Goal: Task Accomplishment & Management: Manage account settings

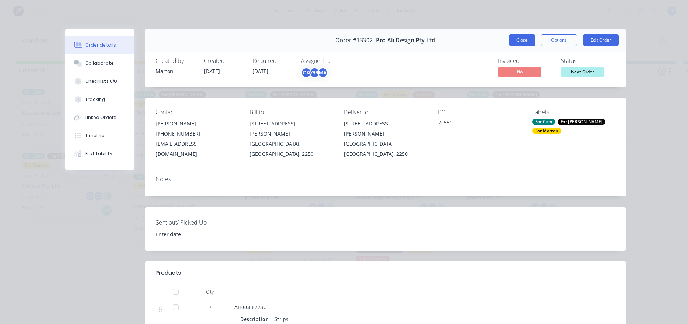
click at [524, 38] on button "Close" at bounding box center [522, 40] width 26 height 12
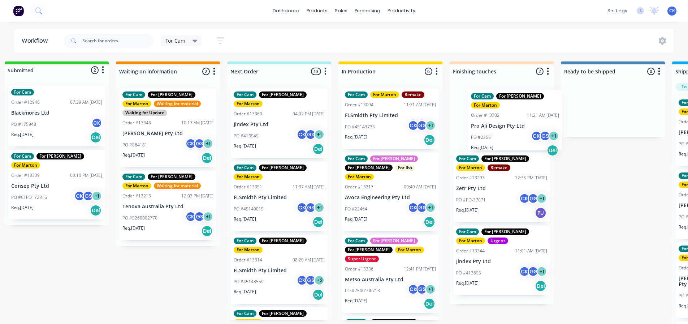
drag, startPoint x: 273, startPoint y: 112, endPoint x: 469, endPoint y: 113, distance: 195.4
click at [501, 114] on div "Submitted 2 Status colour #32CD32 hex #32CD32 Save Cancel Summaries Total order…" at bounding box center [481, 194] width 995 height 266
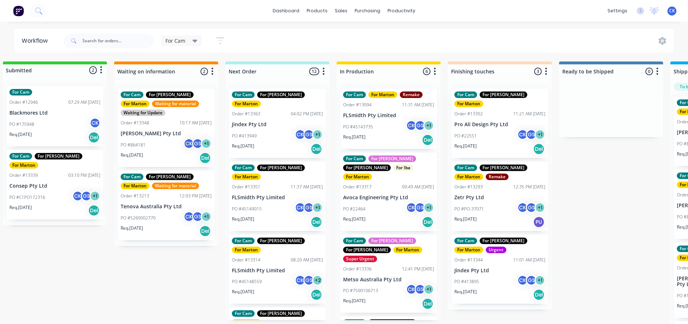
click at [261, 129] on div "PO #413949 CK GS + 1" at bounding box center [277, 136] width 91 height 14
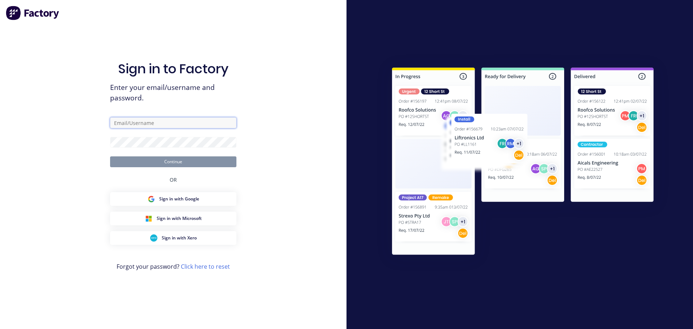
type input "[EMAIL_ADDRESS][DOMAIN_NAME]"
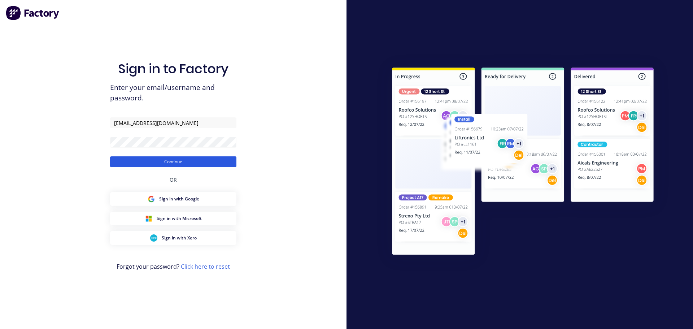
click at [136, 170] on div "Sign in to Factory Enter your email/username and password. [EMAIL_ADDRESS][DOMA…" at bounding box center [173, 171] width 126 height 303
click at [134, 160] on button "Continue" at bounding box center [173, 161] width 126 height 11
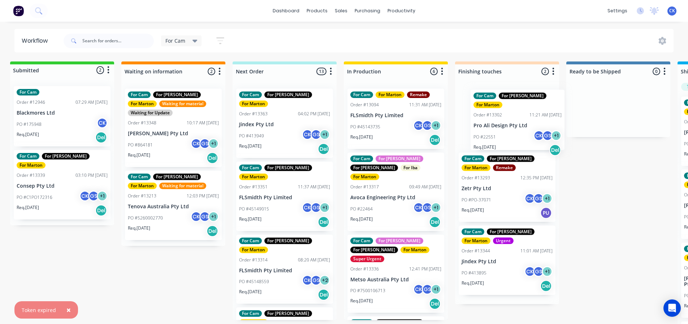
drag, startPoint x: 289, startPoint y: 138, endPoint x: 508, endPoint y: 133, distance: 218.9
click at [508, 133] on div "Submitted 2 Status colour #32CD32 hex #32CD32 Save Cancel Summaries Total order…" at bounding box center [486, 194] width 995 height 266
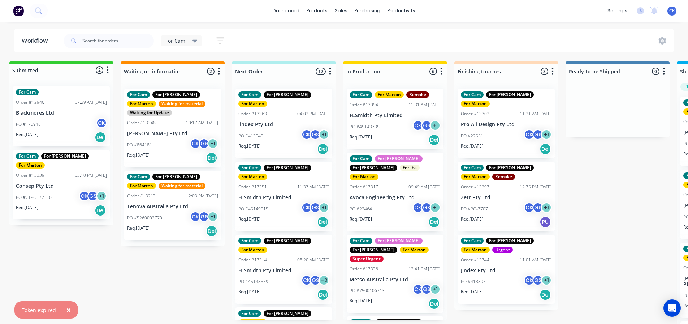
click at [283, 130] on div "PO #413949 CK GS + 1" at bounding box center [283, 136] width 91 height 14
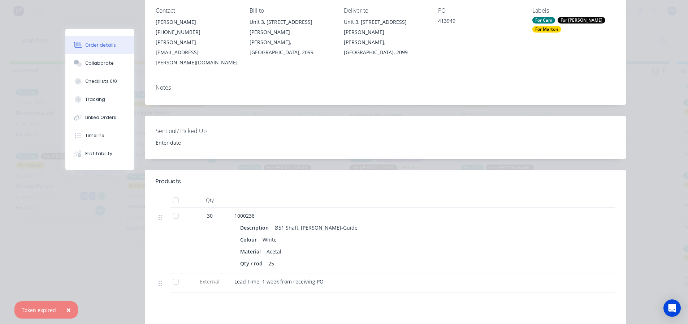
scroll to position [108, 0]
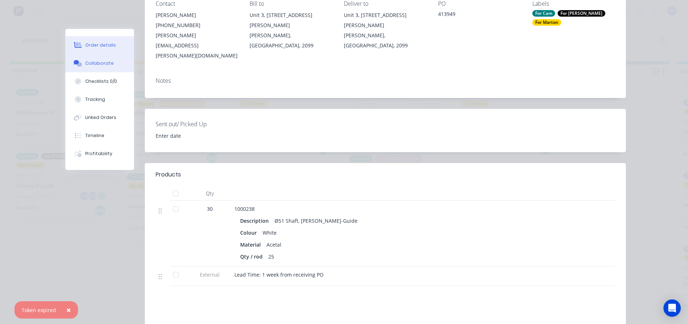
click at [101, 59] on button "Collaborate" at bounding box center [99, 63] width 69 height 18
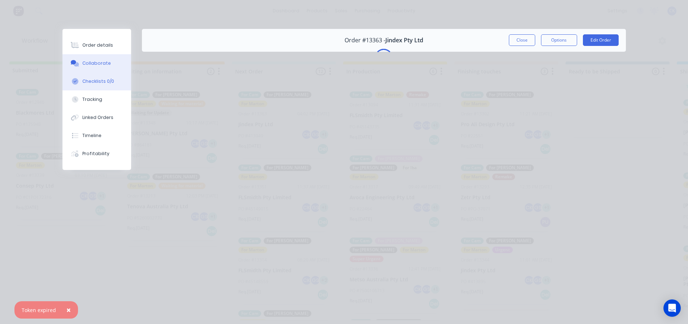
scroll to position [0, 0]
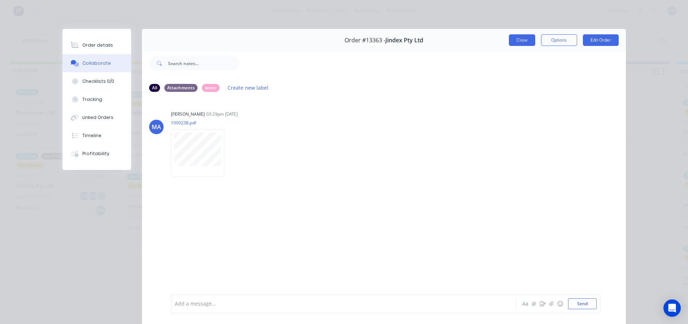
click at [525, 43] on button "Close" at bounding box center [522, 40] width 26 height 12
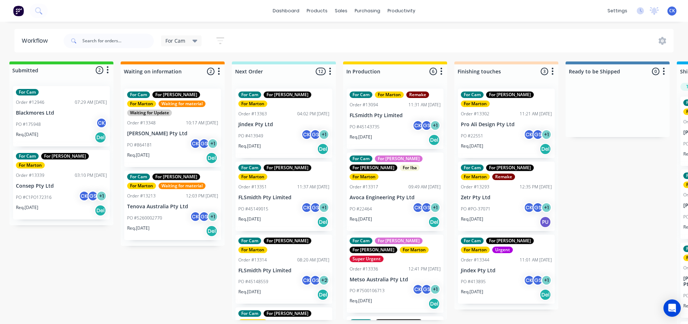
click at [281, 194] on p "FLSmidth Pty Limited" at bounding box center [283, 197] width 91 height 6
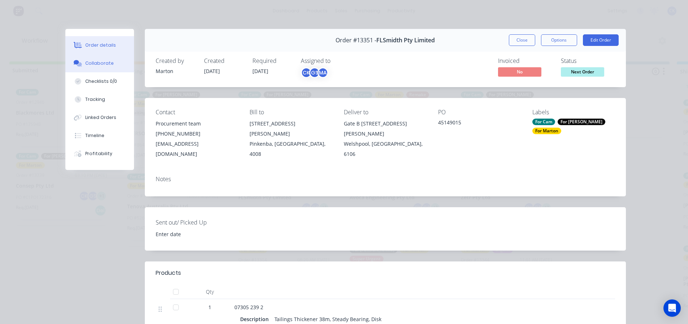
click at [78, 64] on icon at bounding box center [79, 64] width 5 height 4
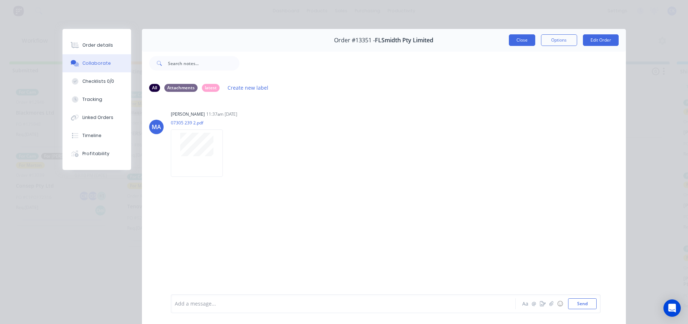
click at [509, 41] on button "Close" at bounding box center [522, 40] width 26 height 12
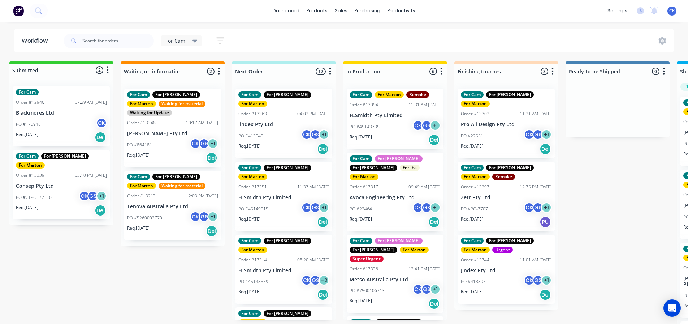
click at [273, 202] on div "PO #45149015 CK GS + 1" at bounding box center [283, 209] width 91 height 14
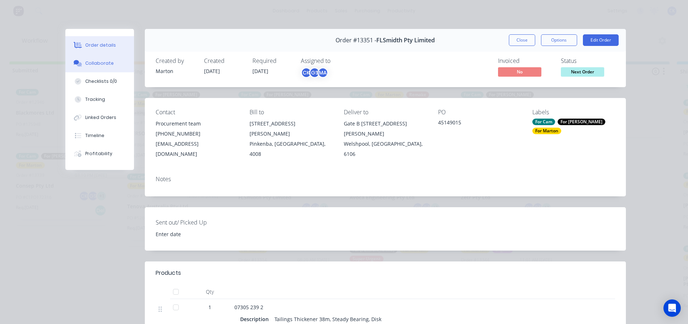
click at [108, 60] on button "Collaborate" at bounding box center [99, 63] width 69 height 18
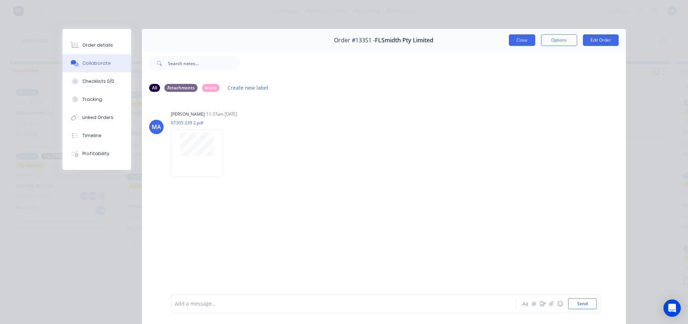
click at [519, 41] on button "Close" at bounding box center [522, 40] width 26 height 12
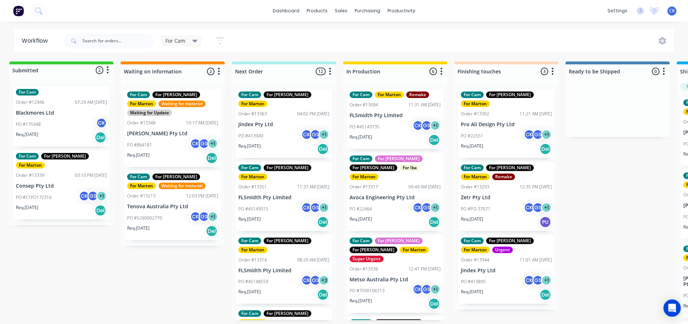
click at [493, 143] on div "Req. [DATE] Del" at bounding box center [506, 149] width 91 height 12
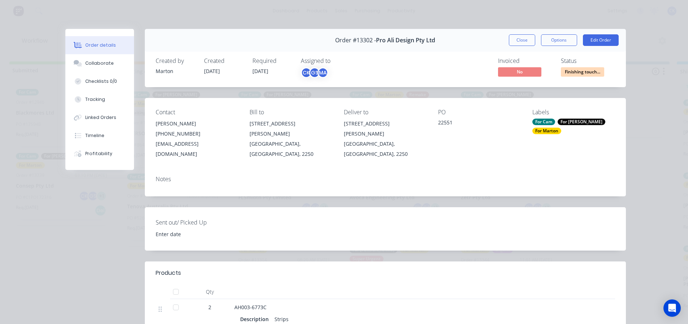
drag, startPoint x: 512, startPoint y: 40, endPoint x: 485, endPoint y: 54, distance: 30.8
click at [512, 40] on button "Close" at bounding box center [522, 40] width 26 height 12
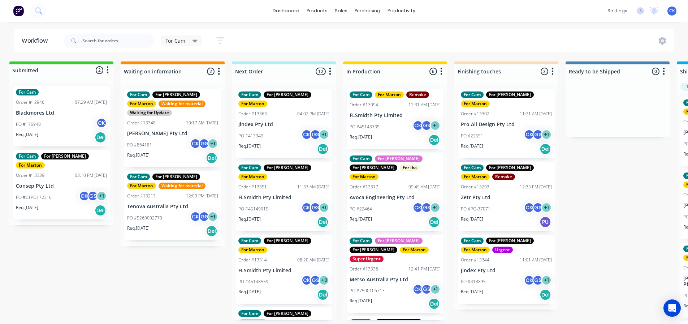
click at [269, 202] on div "PO #45149015 CK GS + 1" at bounding box center [283, 209] width 91 height 14
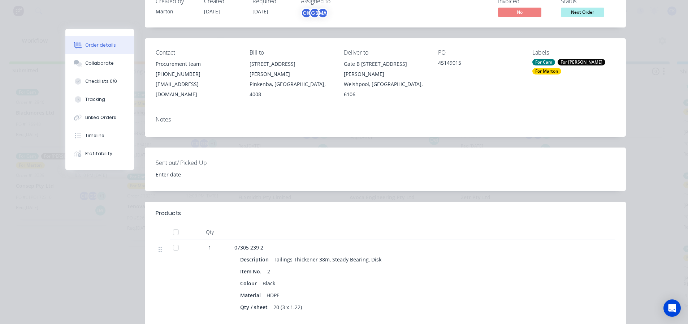
scroll to position [72, 0]
